Goal: Task Accomplishment & Management: Use online tool/utility

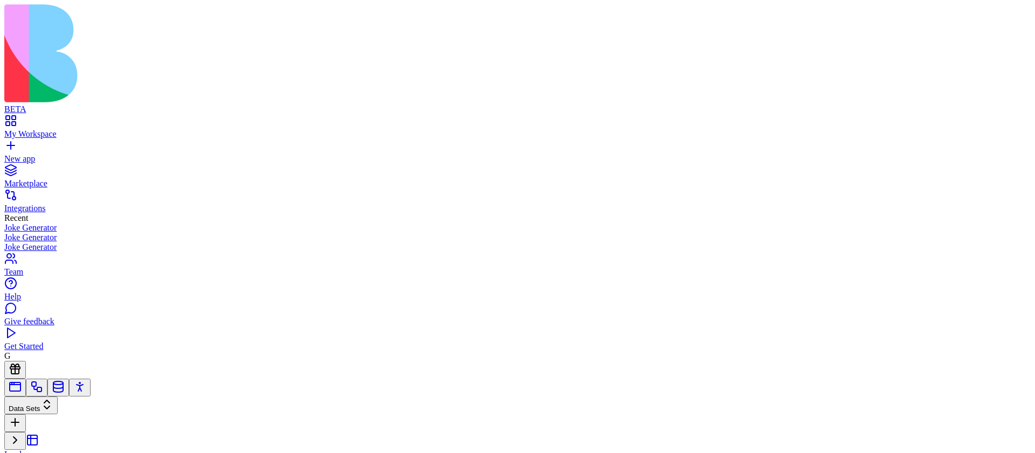
click at [17, 144] on link "New app" at bounding box center [517, 153] width 1026 height 19
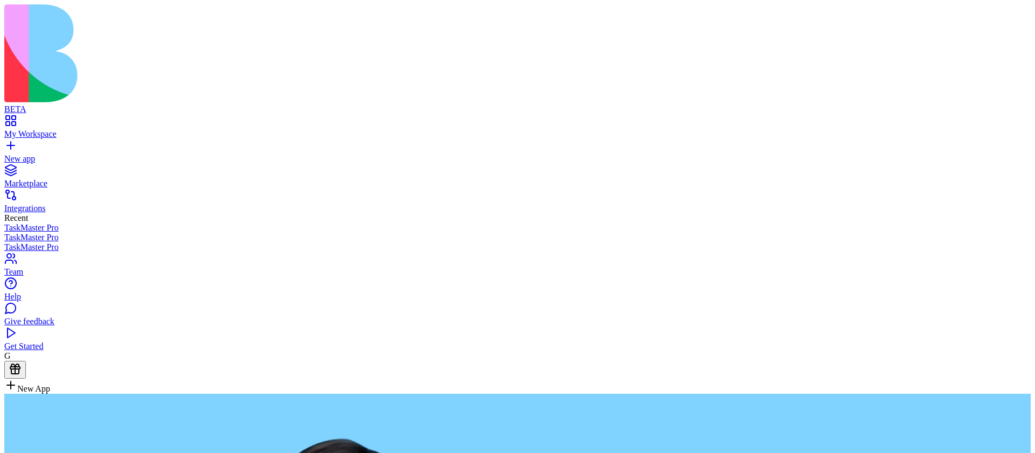
type textarea "**********"
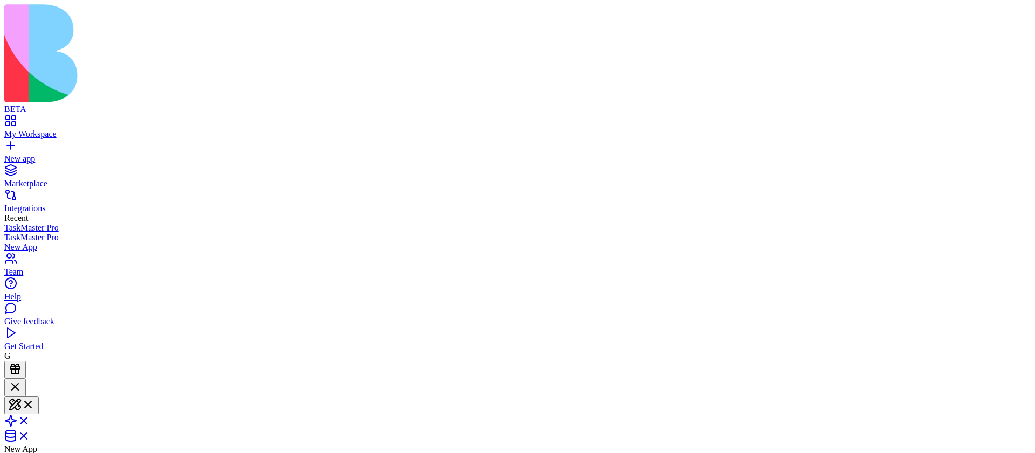
copy span "Create TODO list app"
click at [17, 144] on link "New app" at bounding box center [517, 153] width 1026 height 19
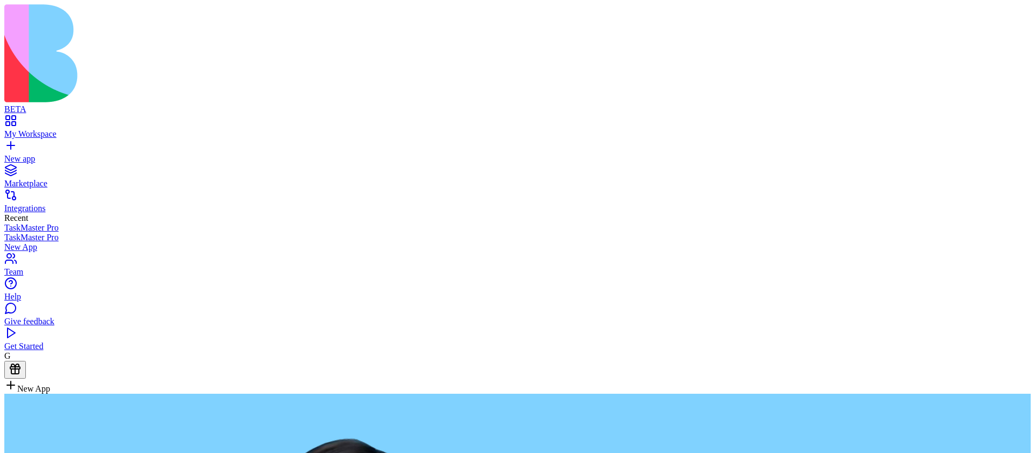
type textarea "**********"
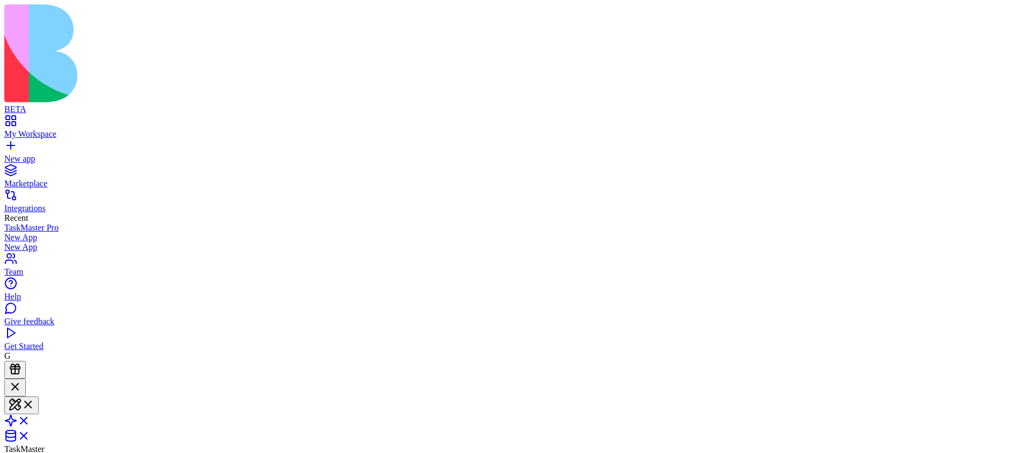
copy span "Create TODO list app"
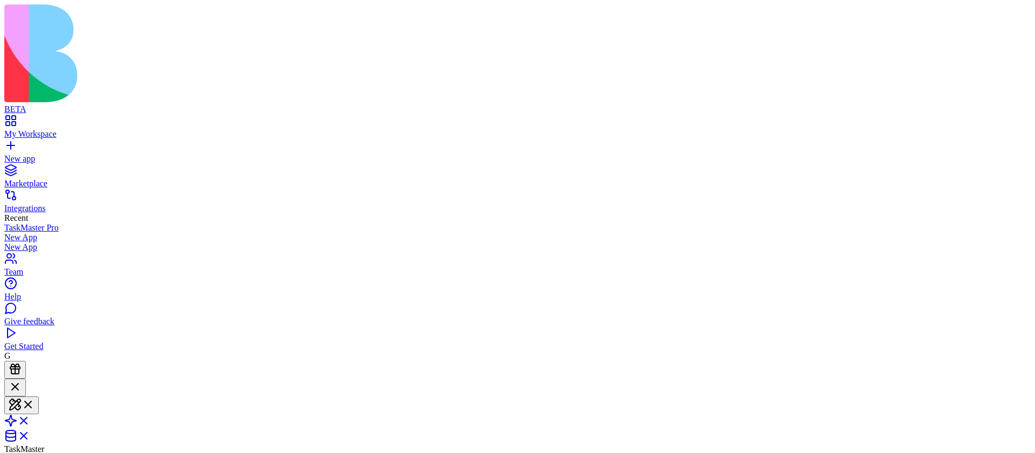
click at [19, 144] on link "New app" at bounding box center [517, 153] width 1026 height 19
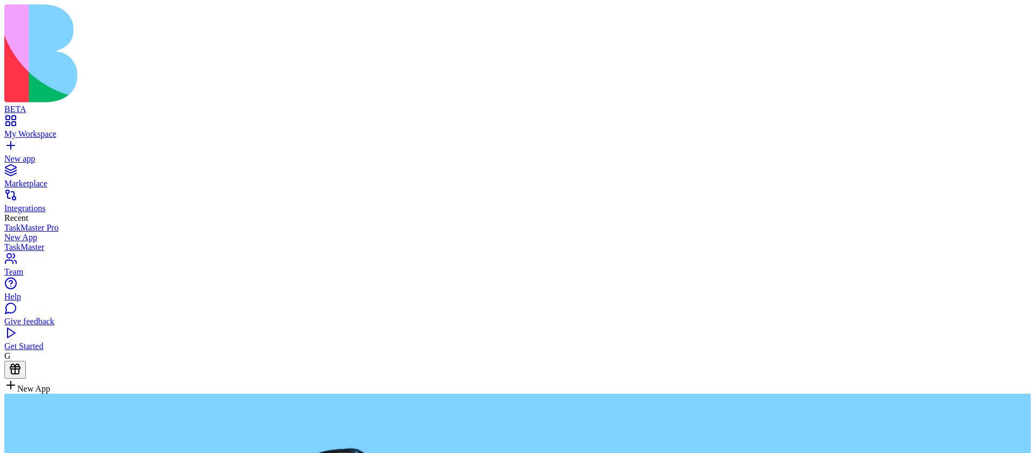
type textarea "**********"
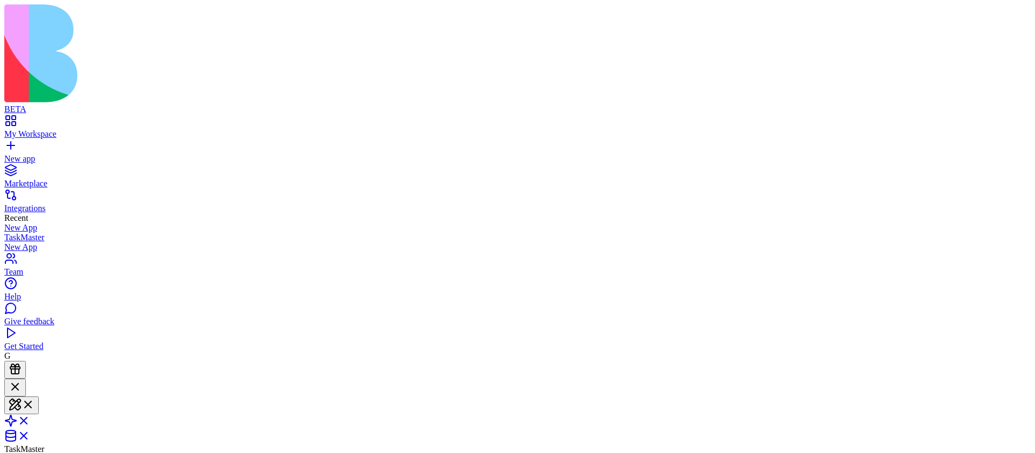
copy span "Create TODO list app"
click at [8, 144] on link "New app" at bounding box center [517, 153] width 1026 height 19
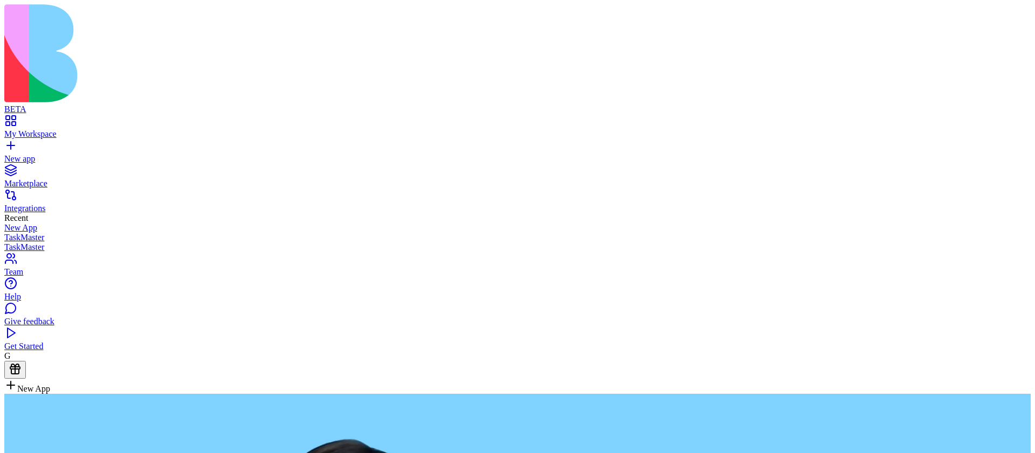
type textarea "**********"
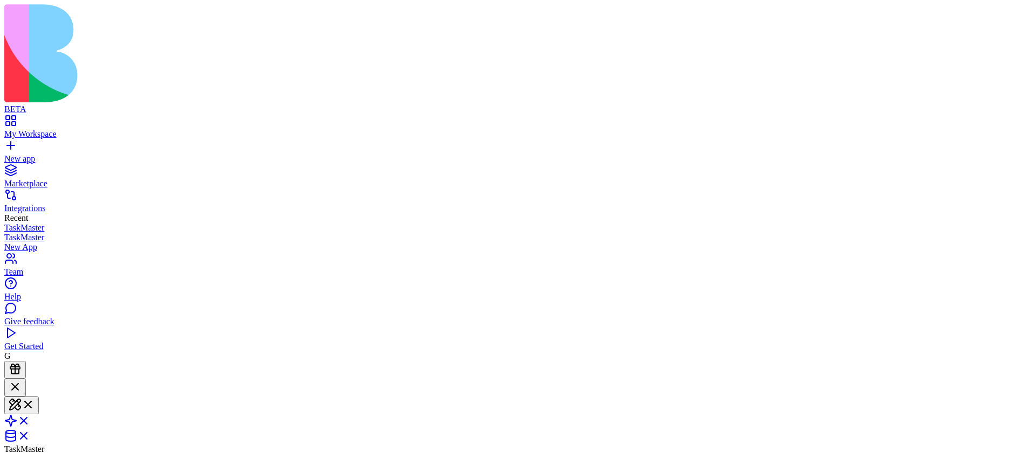
copy span "Create TODO list app"
click at [23, 144] on link "New app" at bounding box center [517, 153] width 1026 height 19
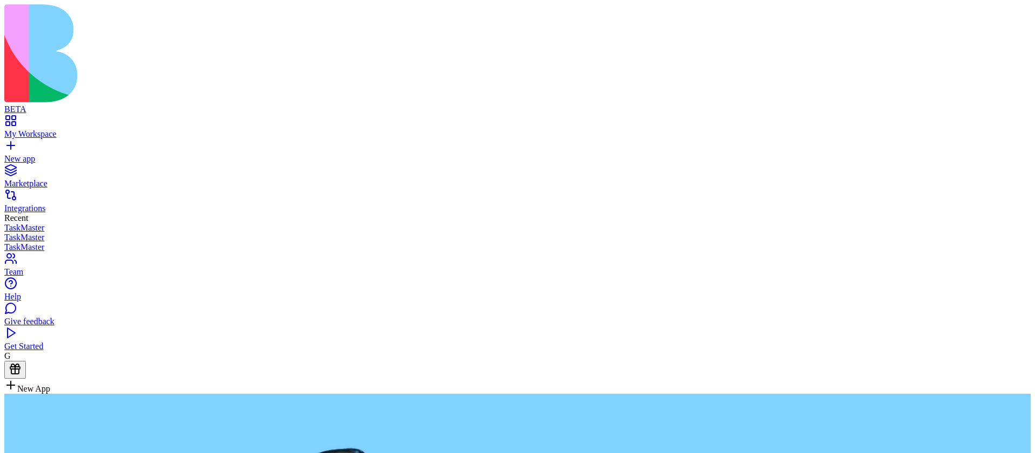
type textarea "**********"
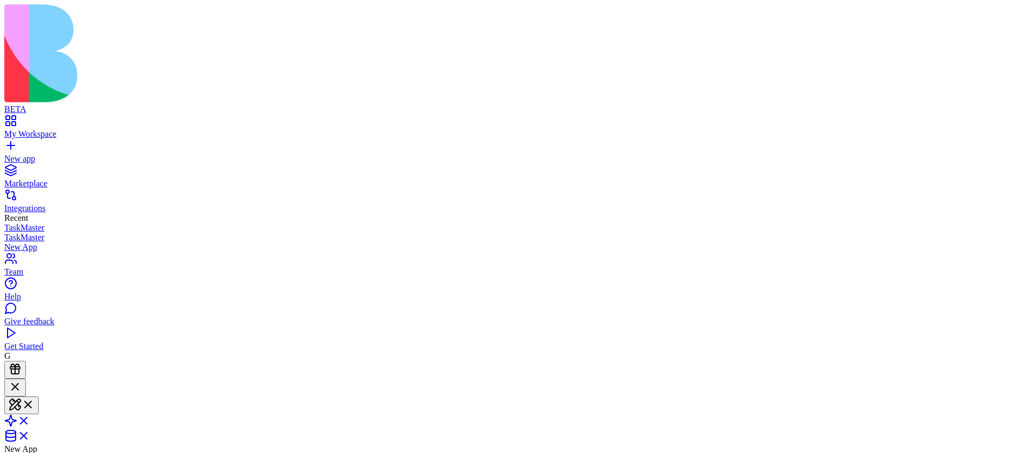
scroll to position [98, 0]
click at [17, 144] on link "New app" at bounding box center [517, 153] width 1026 height 19
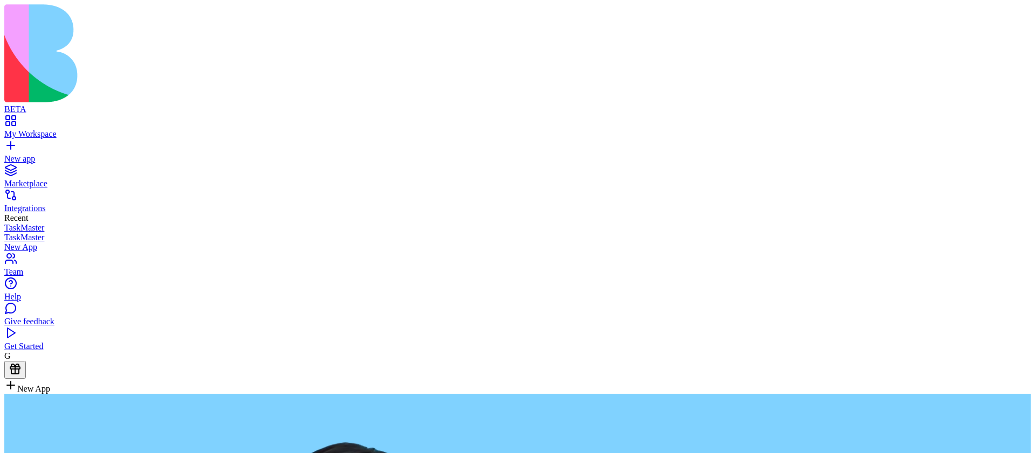
type textarea "**********"
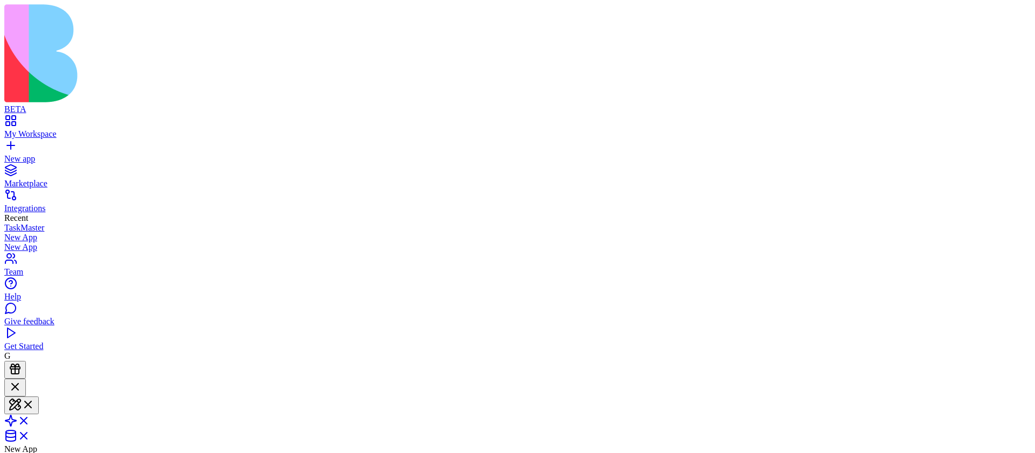
scroll to position [236, 0]
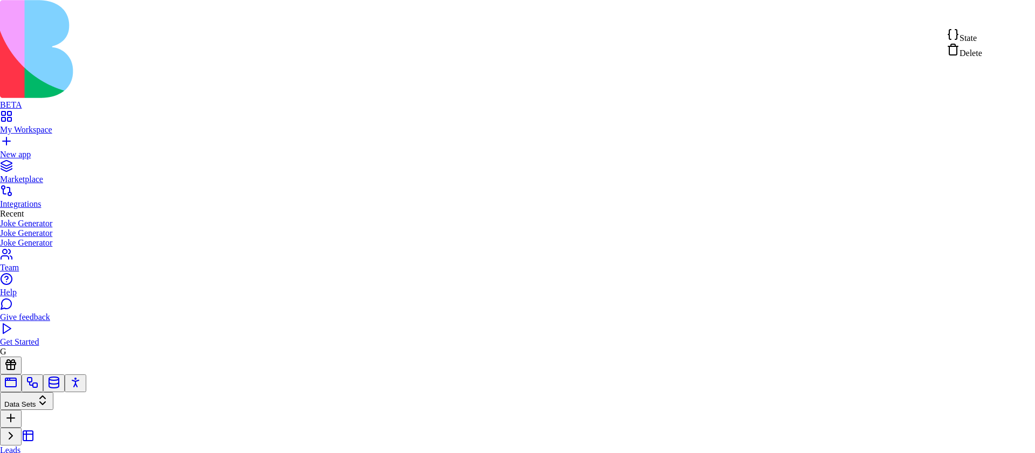
click at [972, 36] on span "State" at bounding box center [967, 37] width 17 height 9
drag, startPoint x: 478, startPoint y: 174, endPoint x: 478, endPoint y: 279, distance: 105.1
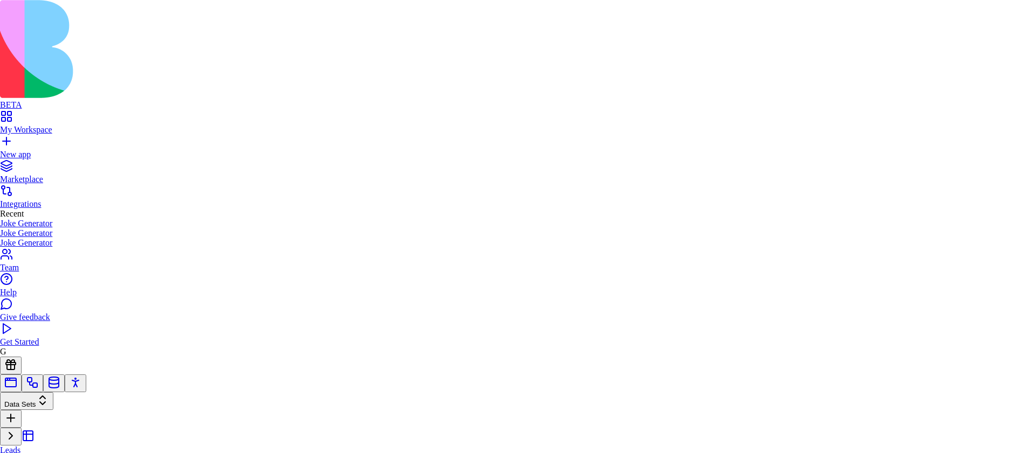
type textarea "**********"
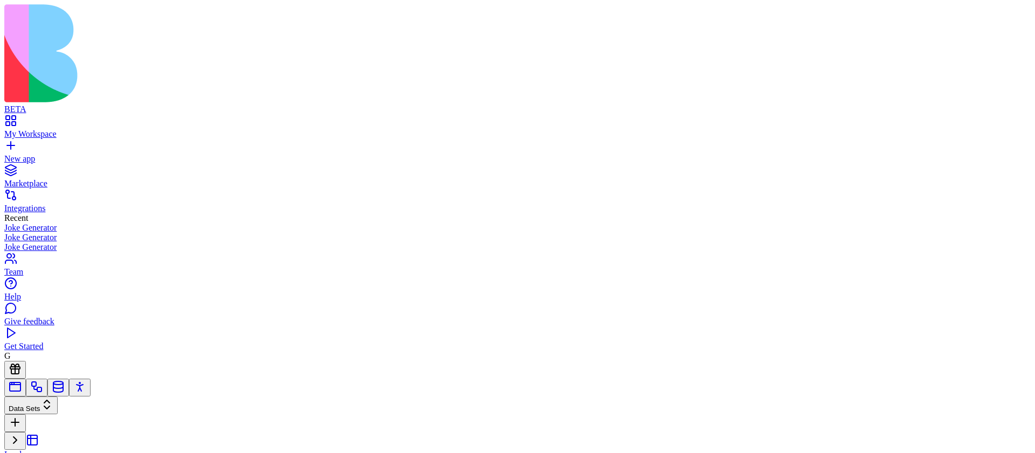
click at [87, 439] on link "Leads" at bounding box center [71, 457] width 135 height 37
copy div "*****"
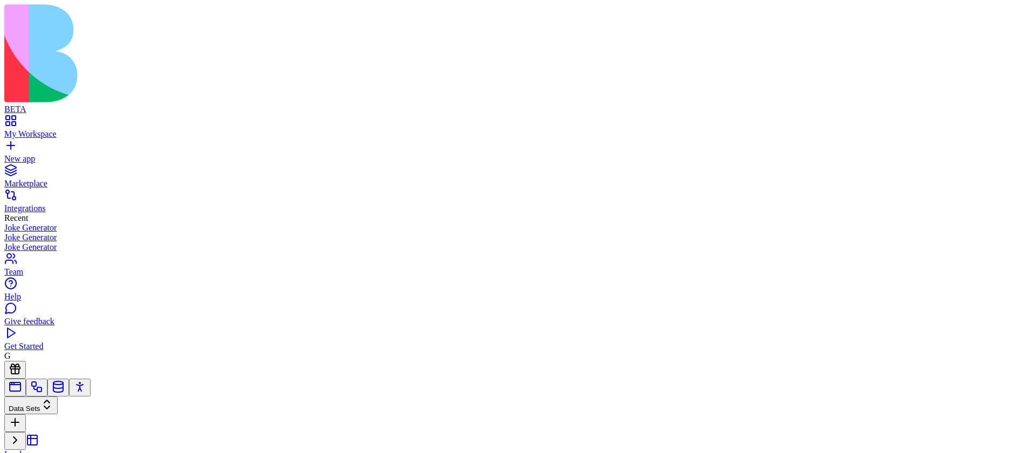
scroll to position [56, 0]
copy h4 "Activities"
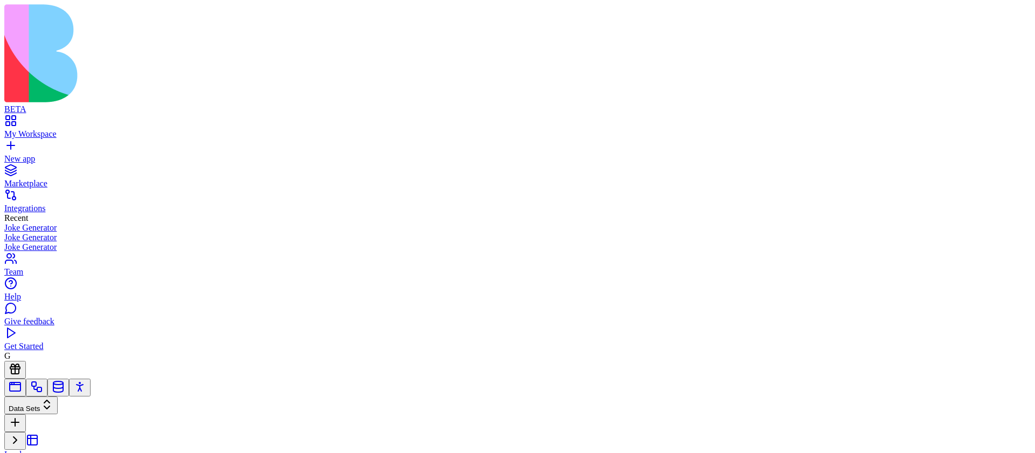
copy h4 "PipelineMetrics"
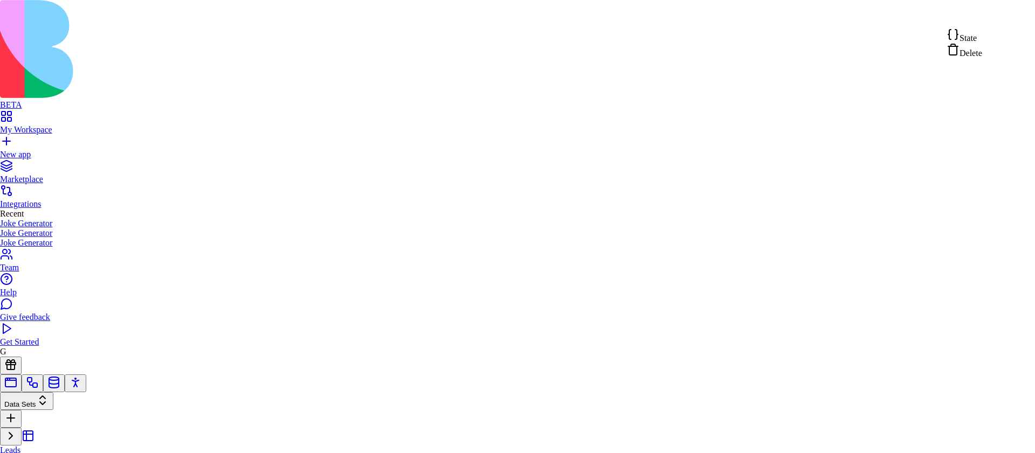
click at [982, 37] on div "State" at bounding box center [964, 35] width 36 height 15
drag, startPoint x: 605, startPoint y: 246, endPoint x: 605, endPoint y: 280, distance: 33.9
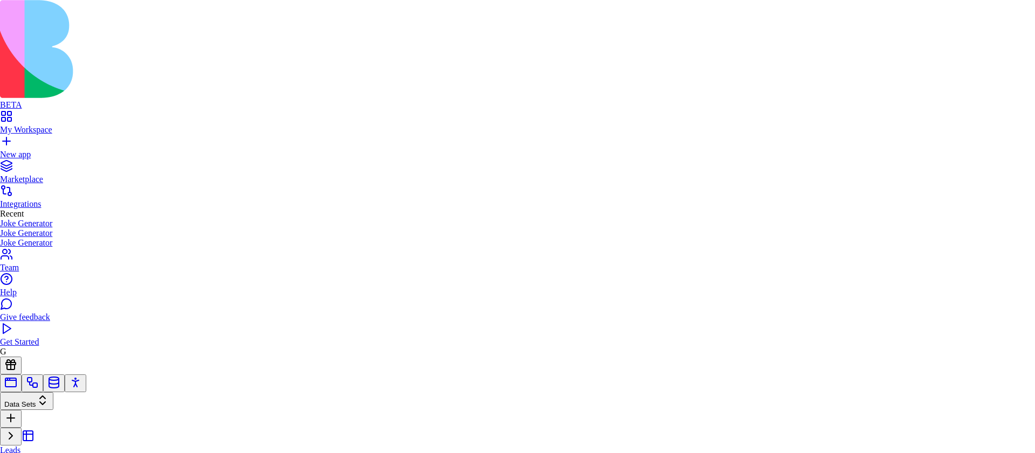
type textarea "**********"
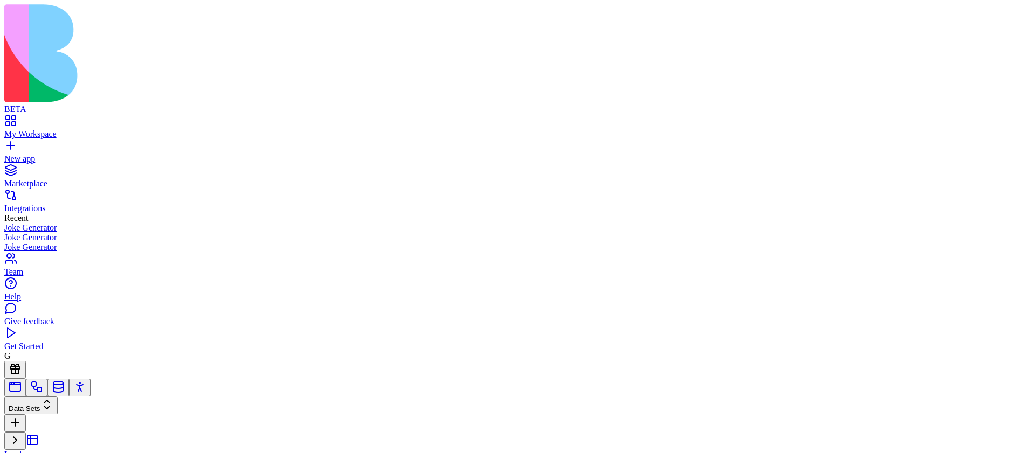
scroll to position [0, 0]
click at [101, 439] on link "Leads" at bounding box center [71, 457] width 135 height 37
copy h4 "Leads"
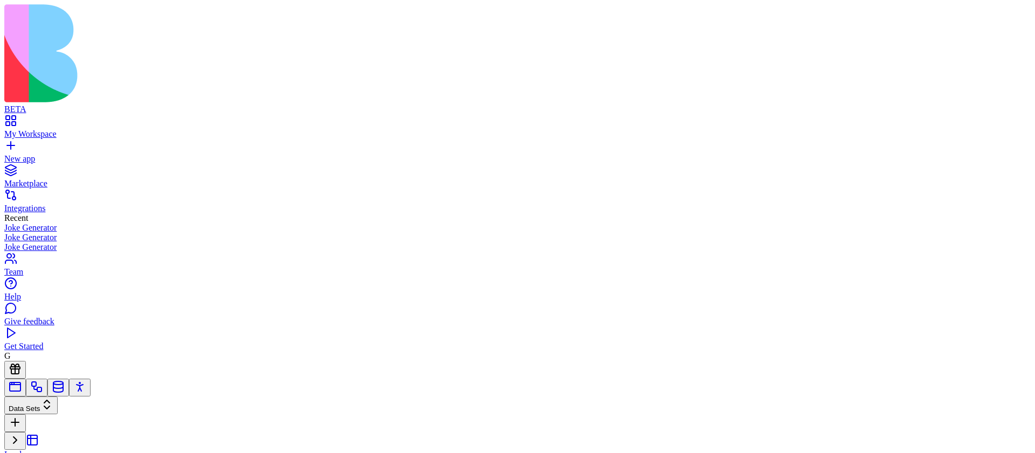
click at [26, 432] on button at bounding box center [15, 441] width 22 height 18
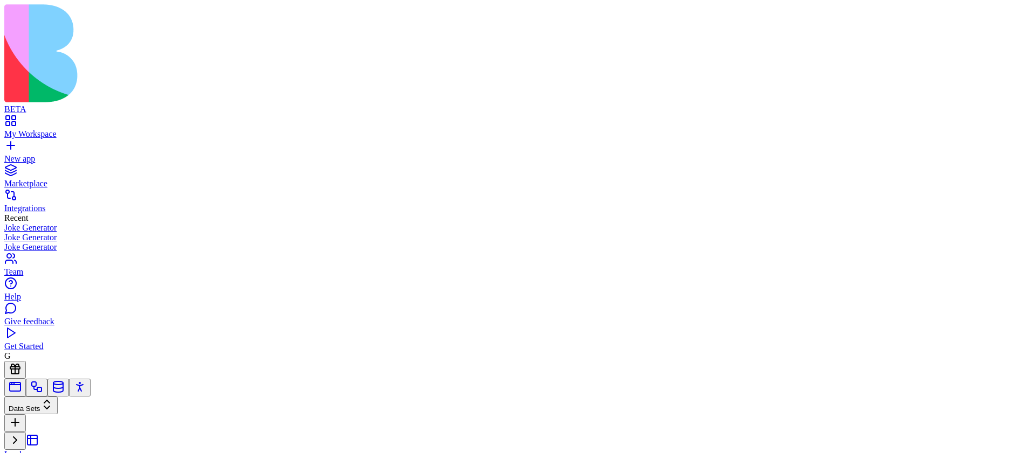
copy h4 "PipelineMetrics"
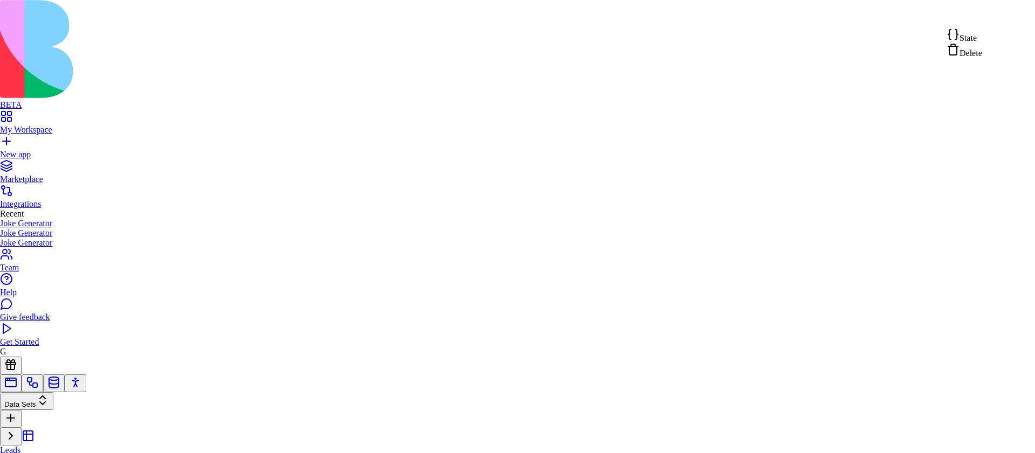
click at [976, 39] on span "State" at bounding box center [967, 37] width 17 height 9
drag, startPoint x: 441, startPoint y: 150, endPoint x: 513, endPoint y: 150, distance: 71.7
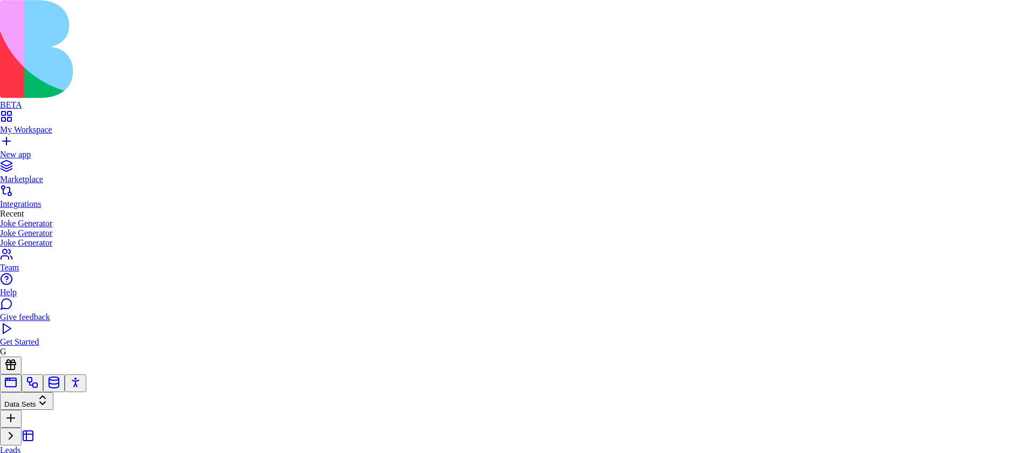
scroll to position [58, 124]
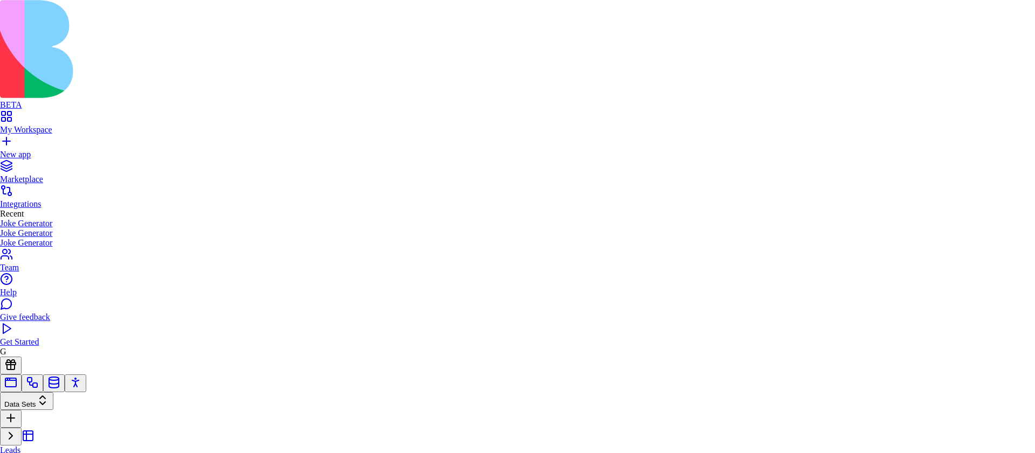
type textarea "**********"
drag, startPoint x: 433, startPoint y: 232, endPoint x: 507, endPoint y: 246, distance: 74.6
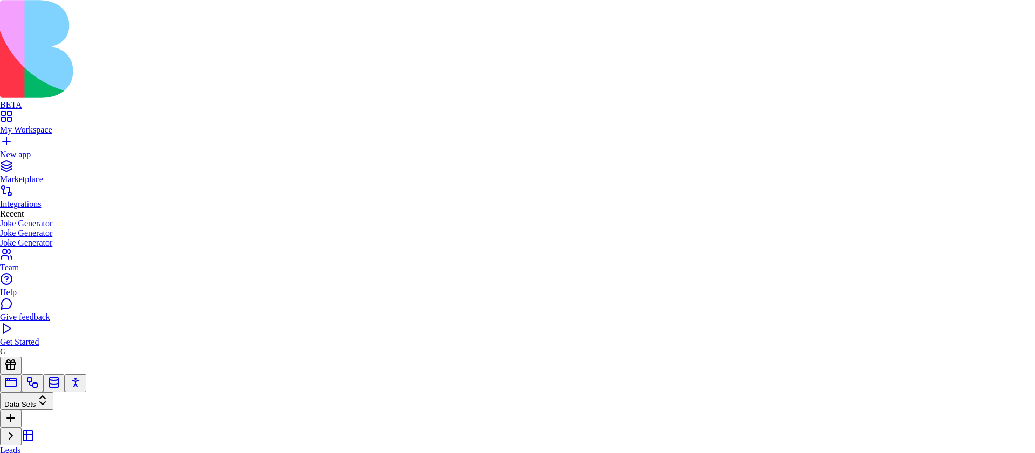
scroll to position [78, 63]
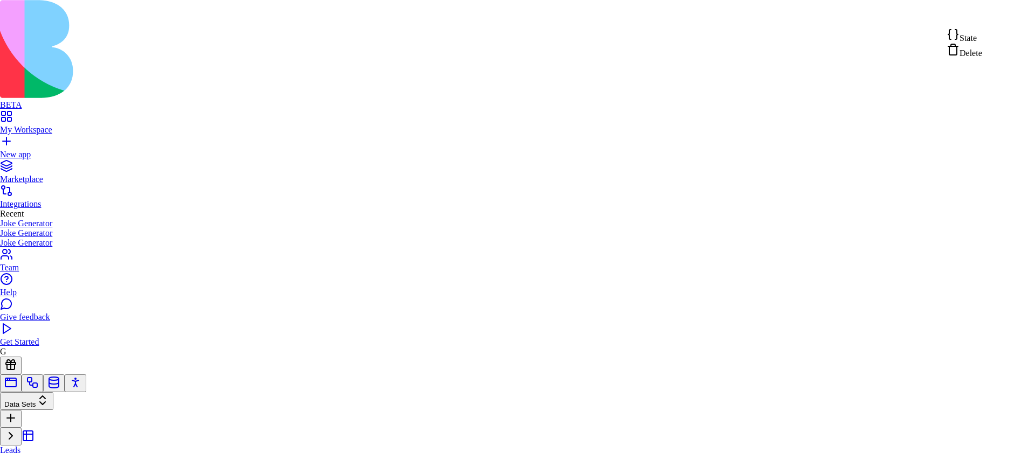
click at [982, 37] on div "State" at bounding box center [964, 35] width 36 height 15
type textarea "**********"
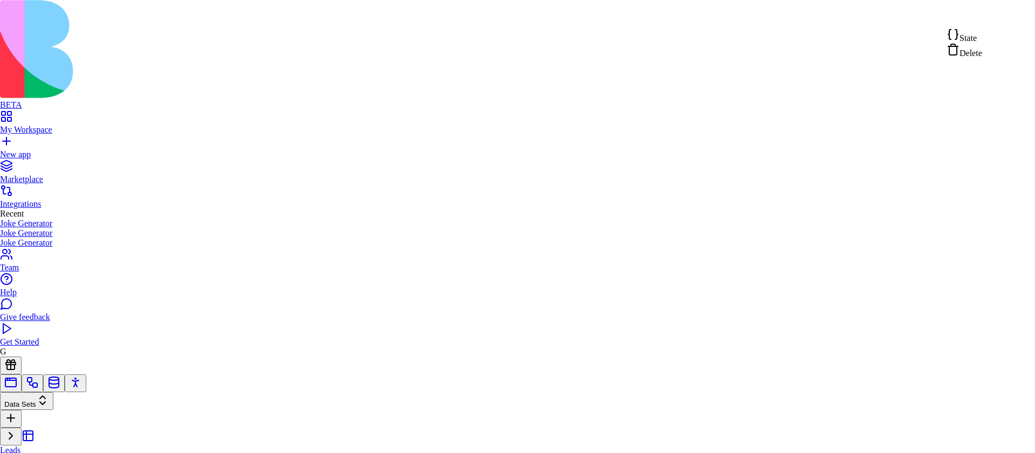
click at [975, 37] on span "State" at bounding box center [967, 37] width 17 height 9
drag, startPoint x: 458, startPoint y: 137, endPoint x: 503, endPoint y: 166, distance: 53.8
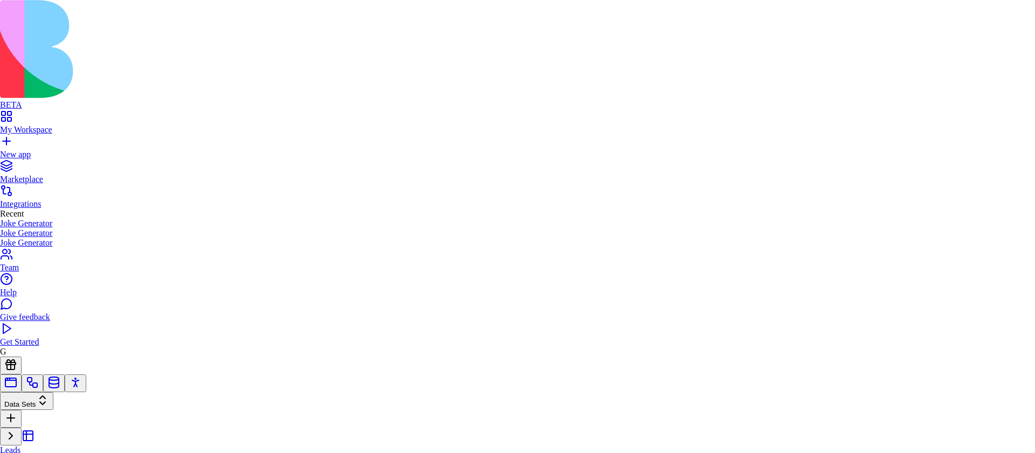
scroll to position [19, 78]
type textarea "**********"
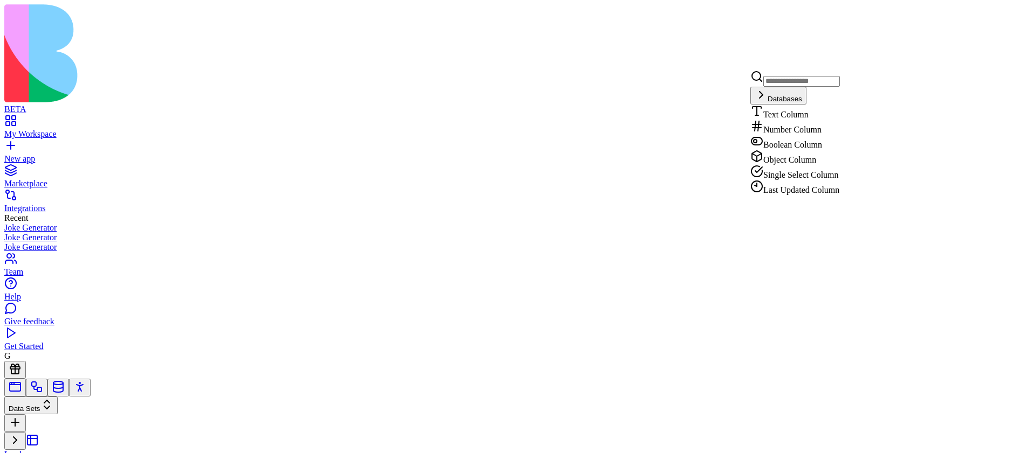
click at [809, 120] on div "Text Column" at bounding box center [794, 112] width 89 height 15
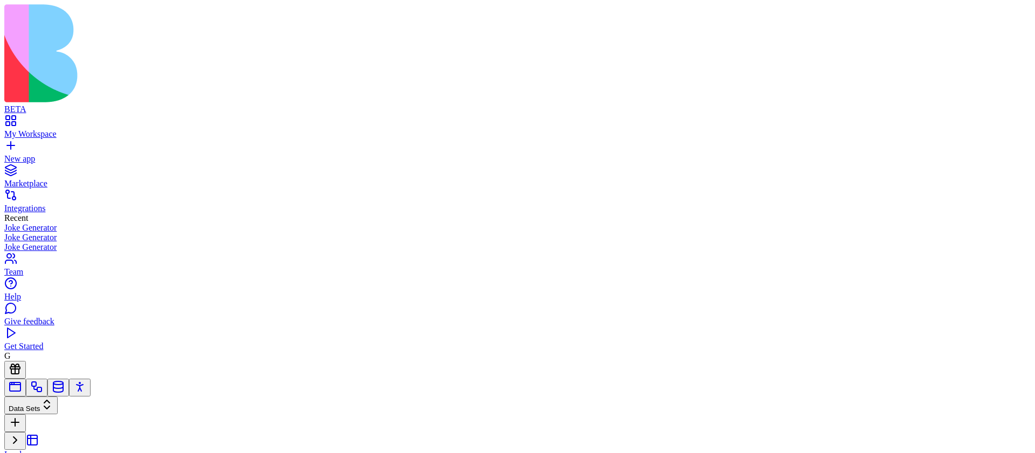
copy div "**********"
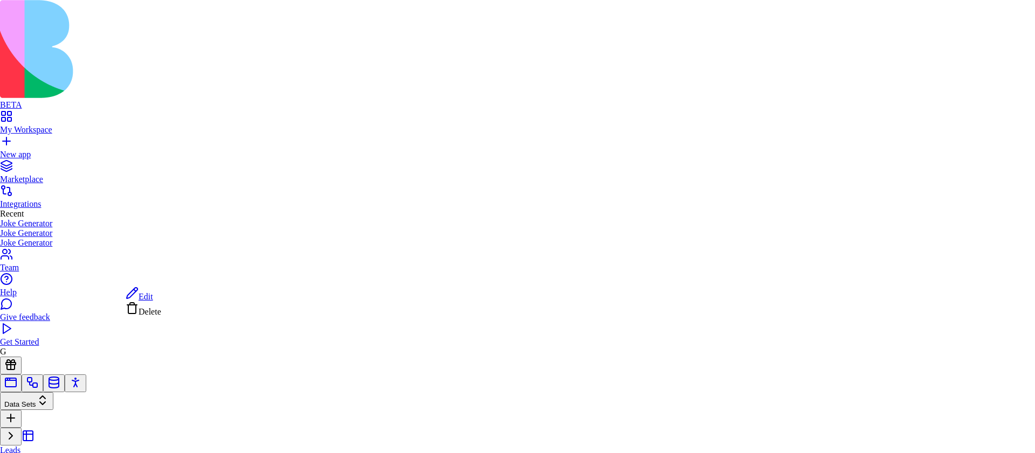
click at [161, 316] on span "Delete" at bounding box center [149, 311] width 23 height 9
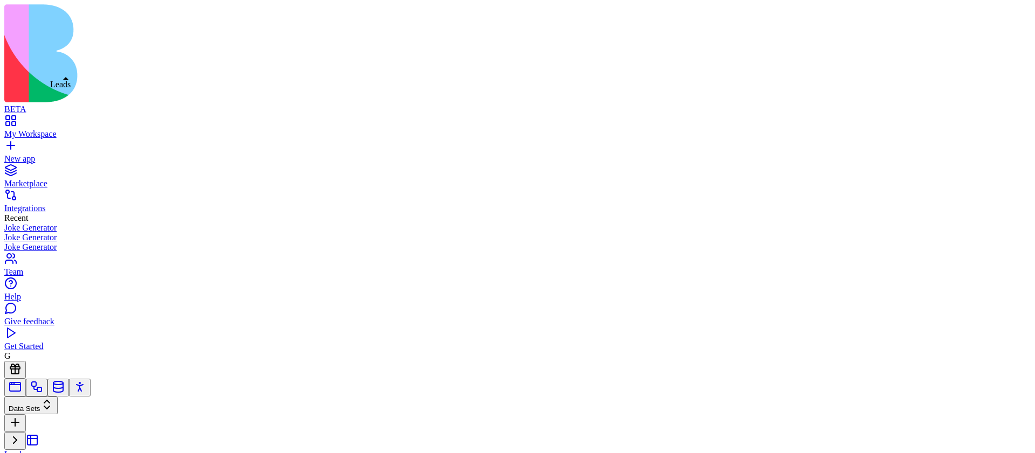
click at [67, 450] on div "Leads" at bounding box center [71, 455] width 135 height 10
click at [96, 439] on link "Leads" at bounding box center [71, 457] width 135 height 37
click at [26, 432] on button at bounding box center [15, 441] width 22 height 18
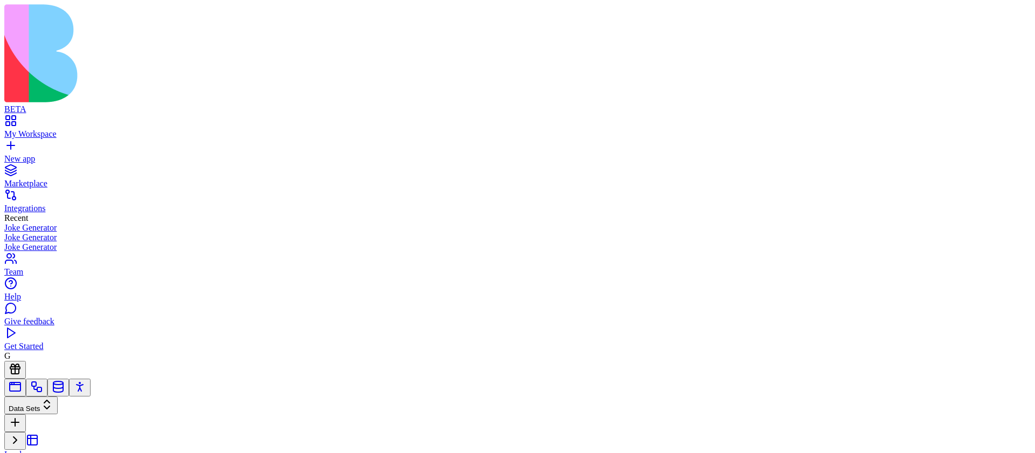
click at [110, 439] on link "Leads" at bounding box center [71, 457] width 135 height 37
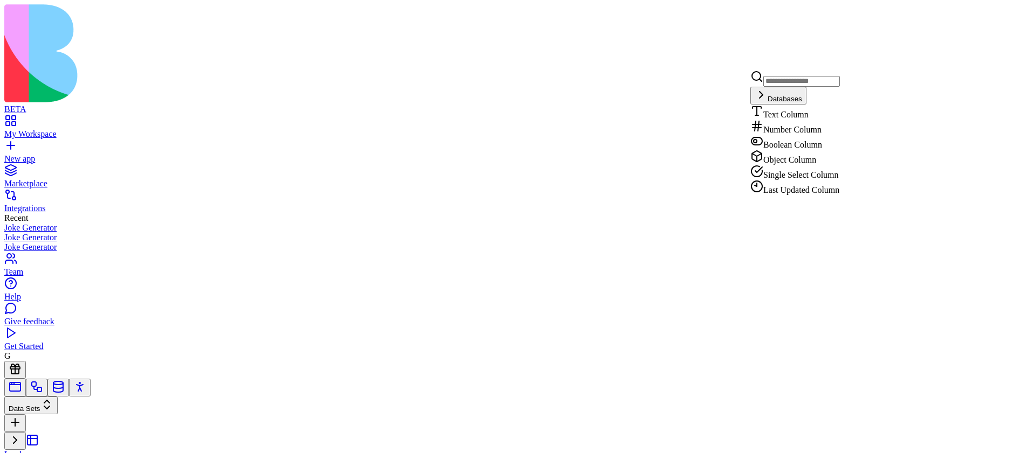
click at [825, 120] on div "Text Column" at bounding box center [794, 112] width 89 height 15
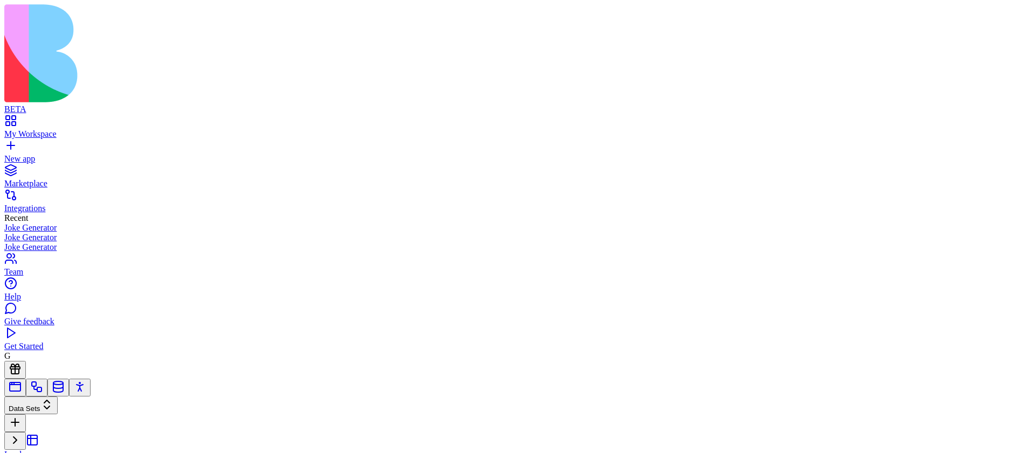
copy div "**********"
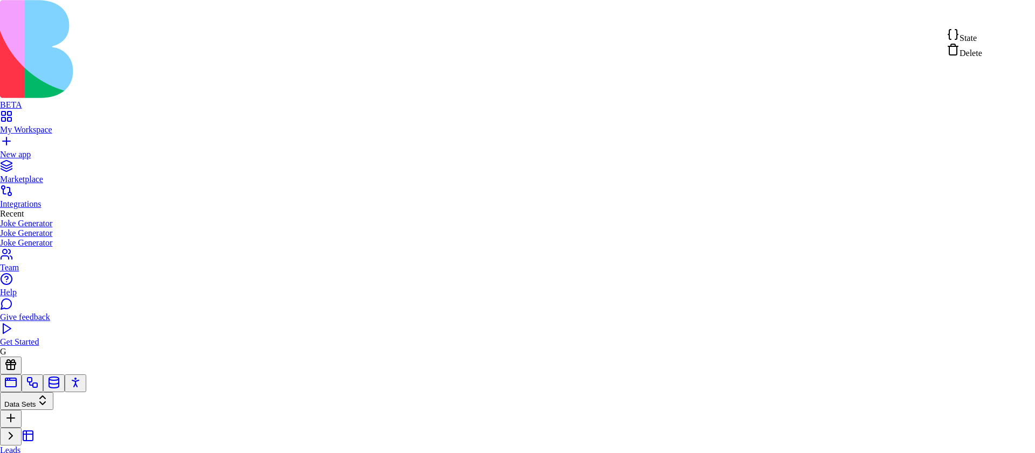
click at [982, 40] on div "State" at bounding box center [964, 35] width 36 height 15
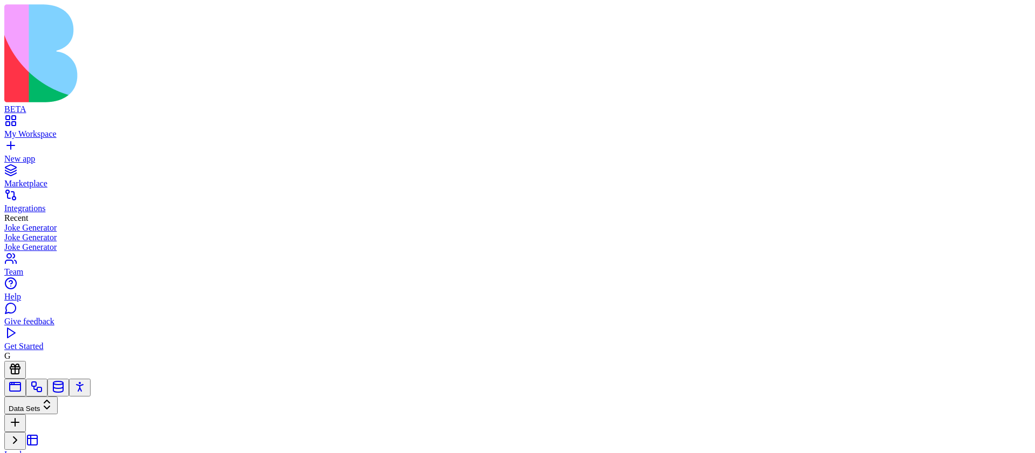
copy div "**********"
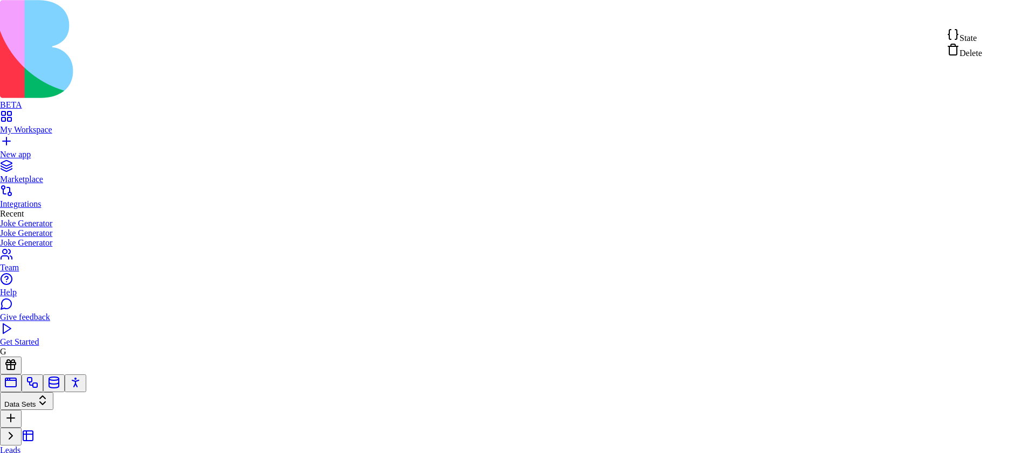
click at [981, 58] on span "Delete" at bounding box center [970, 52] width 23 height 9
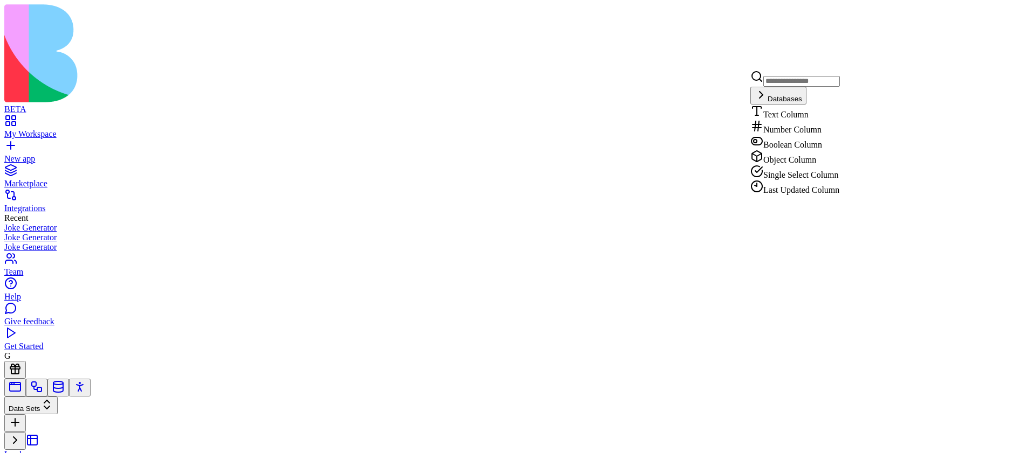
click at [826, 150] on div "Boolean Column" at bounding box center [794, 142] width 89 height 15
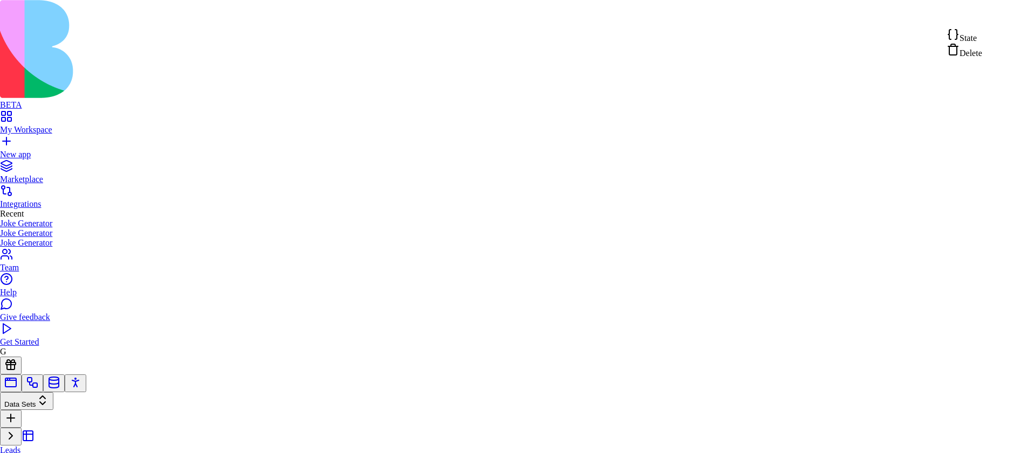
click at [982, 58] on div "Delete" at bounding box center [964, 50] width 36 height 15
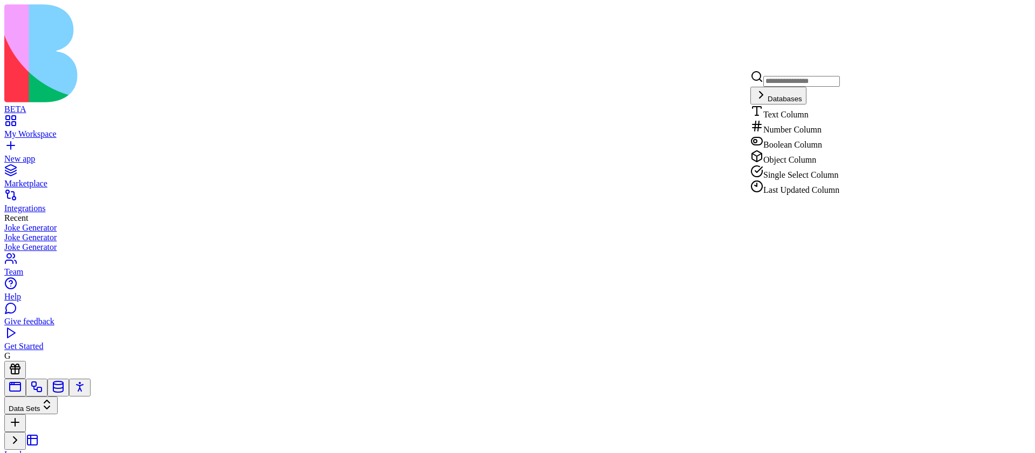
click at [835, 120] on div "Text Column" at bounding box center [794, 112] width 89 height 15
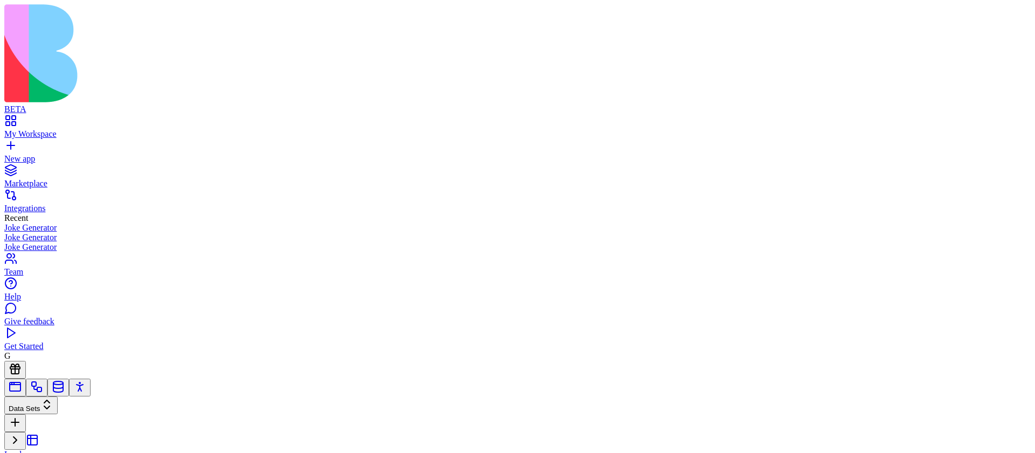
paste div
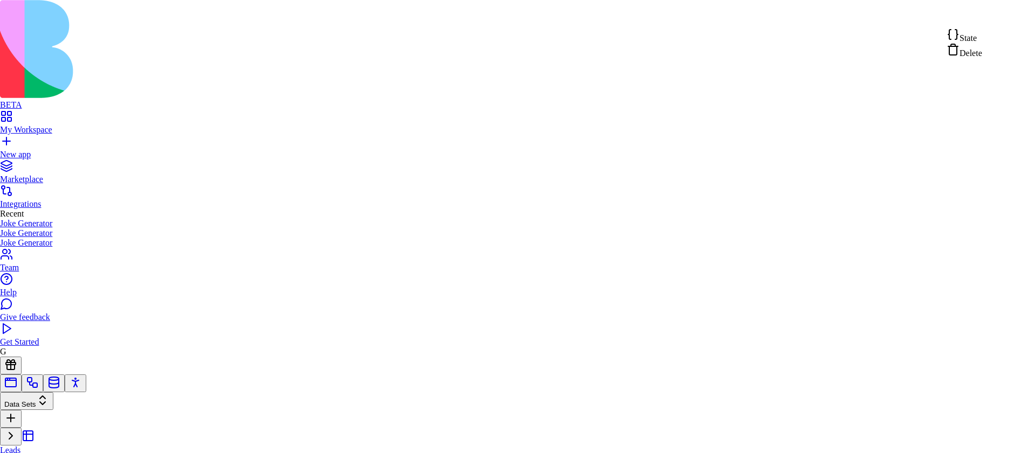
click at [982, 34] on div "State" at bounding box center [964, 35] width 36 height 15
type textarea "**********"
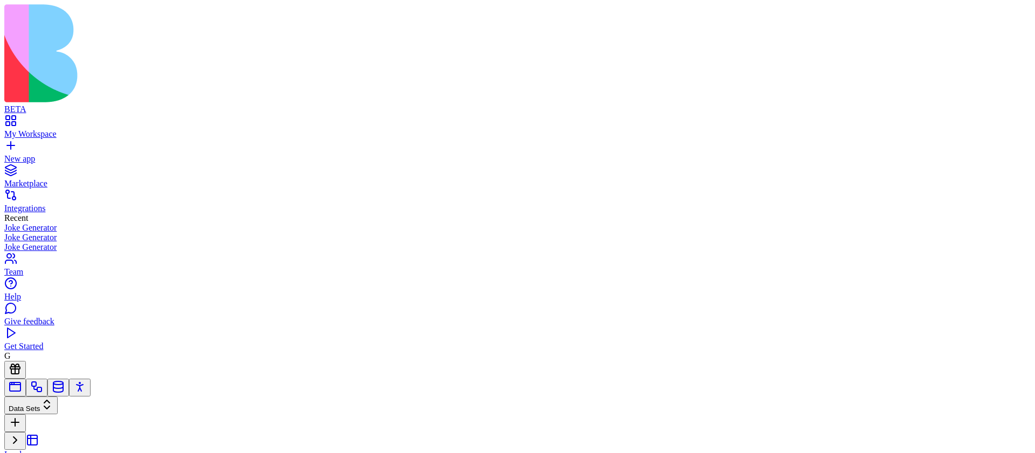
click at [30, 427] on link at bounding box center [17, 431] width 26 height 9
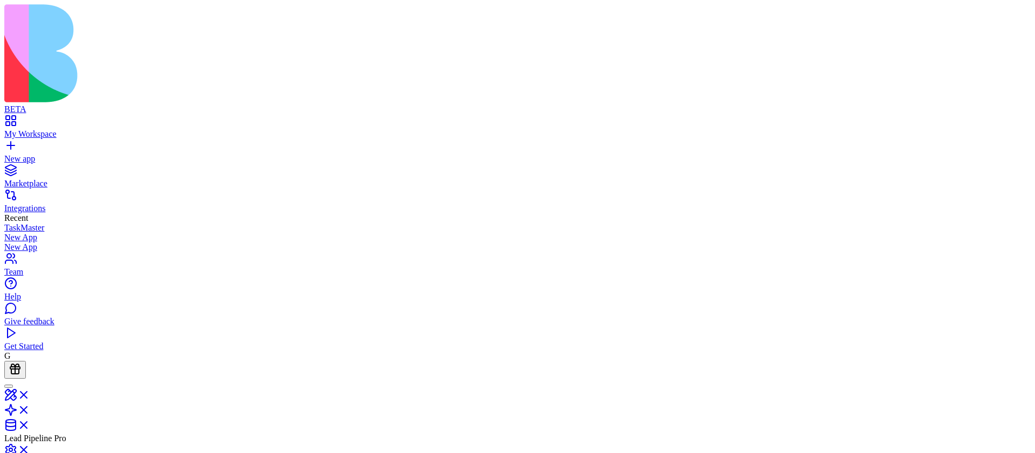
copy span "contactName"
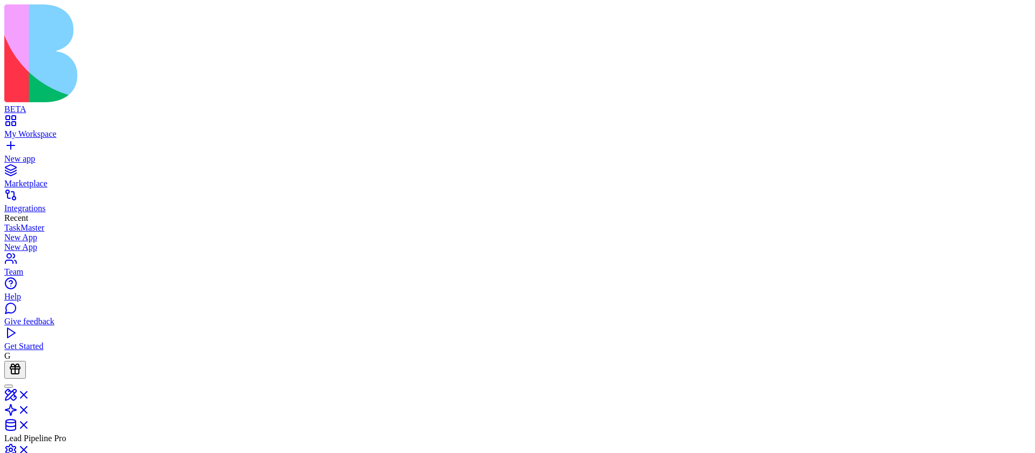
scroll to position [23, 0]
copy span "75"
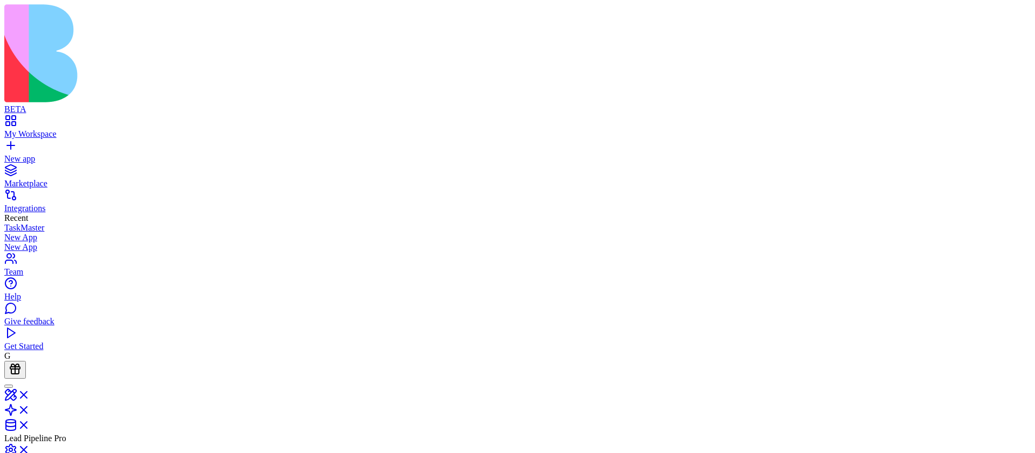
copy span "75"
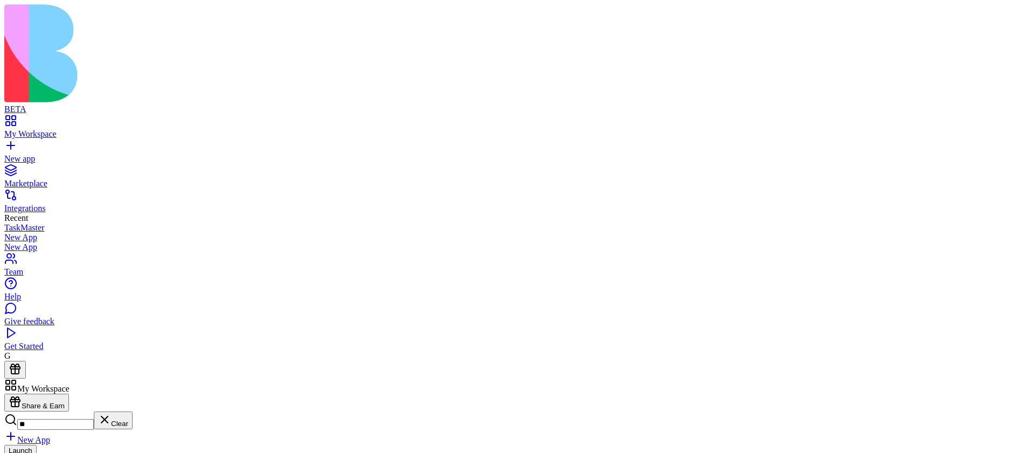
type input "*"
type input "**********"
click at [37, 445] on button "Launch" at bounding box center [20, 450] width 32 height 11
click at [30, 412] on link at bounding box center [17, 416] width 26 height 9
click at [1001, 18] on html "BETA My Workspace New app Marketplace Integrations Recent TaskMaster New App Ne…" at bounding box center [517, 283] width 1035 height 566
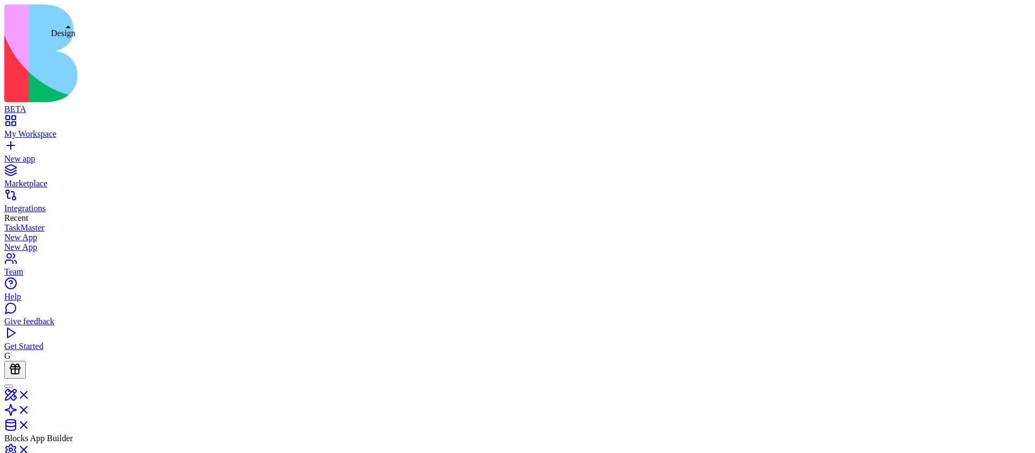
click at [30, 394] on link at bounding box center [17, 398] width 26 height 9
click at [30, 427] on span at bounding box center [30, 431] width 0 height 9
click at [30, 412] on link at bounding box center [17, 416] width 26 height 9
click at [30, 424] on link at bounding box center [17, 428] width 26 height 9
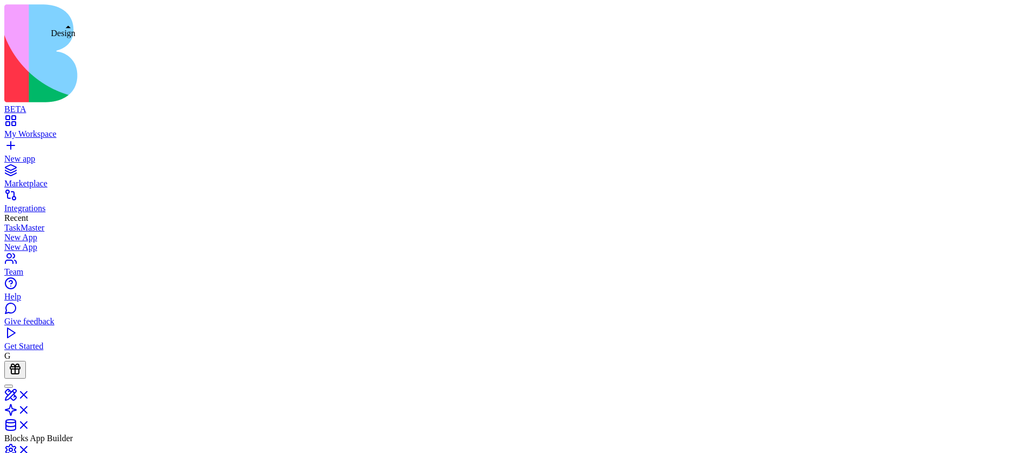
click at [30, 394] on link at bounding box center [17, 398] width 26 height 9
click at [30, 412] on link at bounding box center [17, 416] width 26 height 9
click at [30, 424] on link at bounding box center [17, 428] width 26 height 9
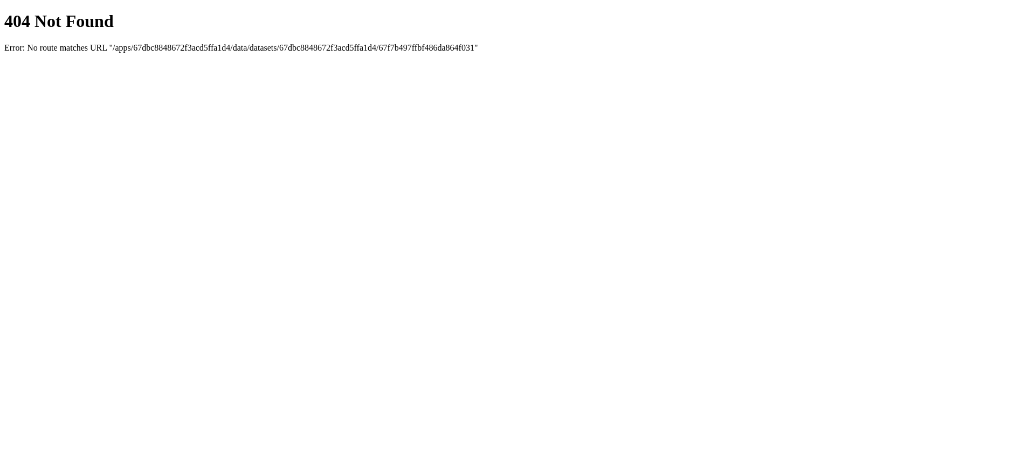
click at [306, 61] on html "404 Not Found Error: No route matches URL "/apps/67dbc8848672f3acd5ffa1d4/data/…" at bounding box center [517, 30] width 1035 height 61
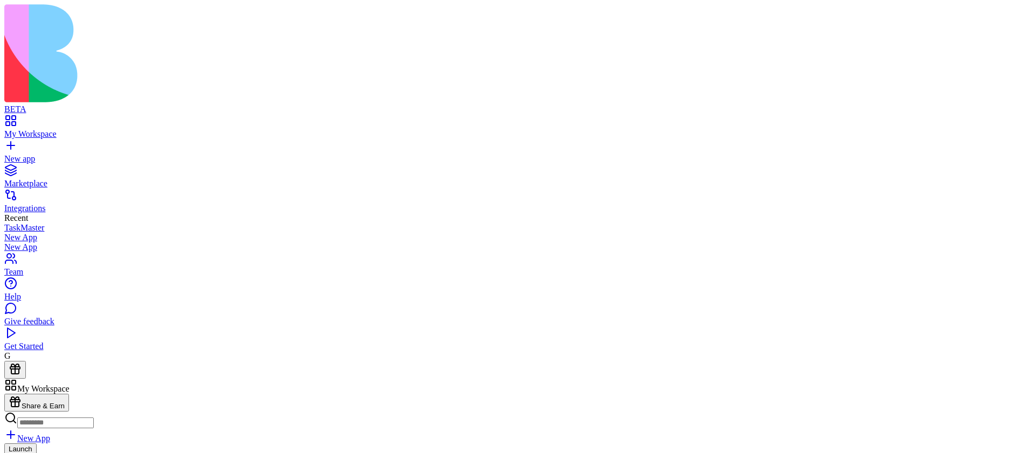
click at [37, 443] on button "Launch" at bounding box center [20, 448] width 32 height 11
click at [30, 427] on link at bounding box center [17, 431] width 26 height 9
click at [30, 409] on link at bounding box center [17, 413] width 26 height 9
click at [30, 394] on link at bounding box center [17, 398] width 26 height 9
click at [30, 427] on link at bounding box center [17, 431] width 26 height 9
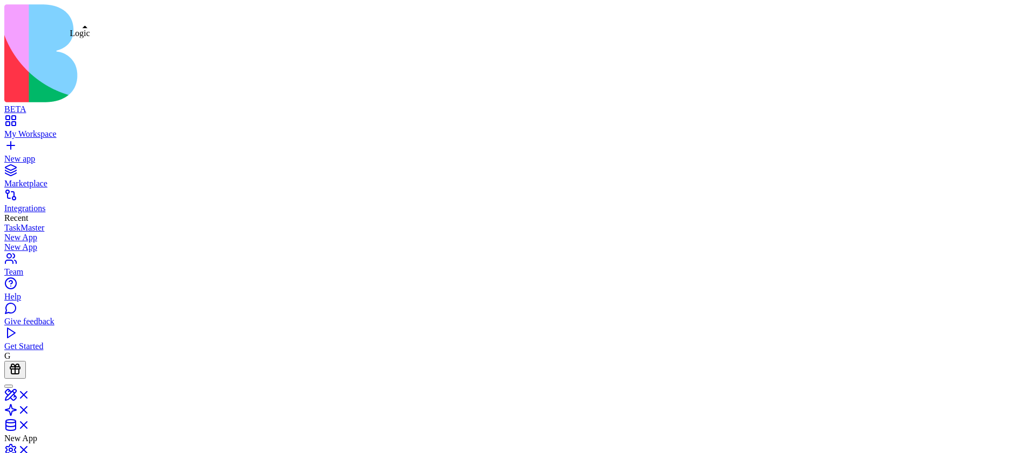
click at [30, 409] on link at bounding box center [17, 413] width 26 height 9
click at [30, 394] on link at bounding box center [17, 398] width 26 height 9
